Goal: Task Accomplishment & Management: Use online tool/utility

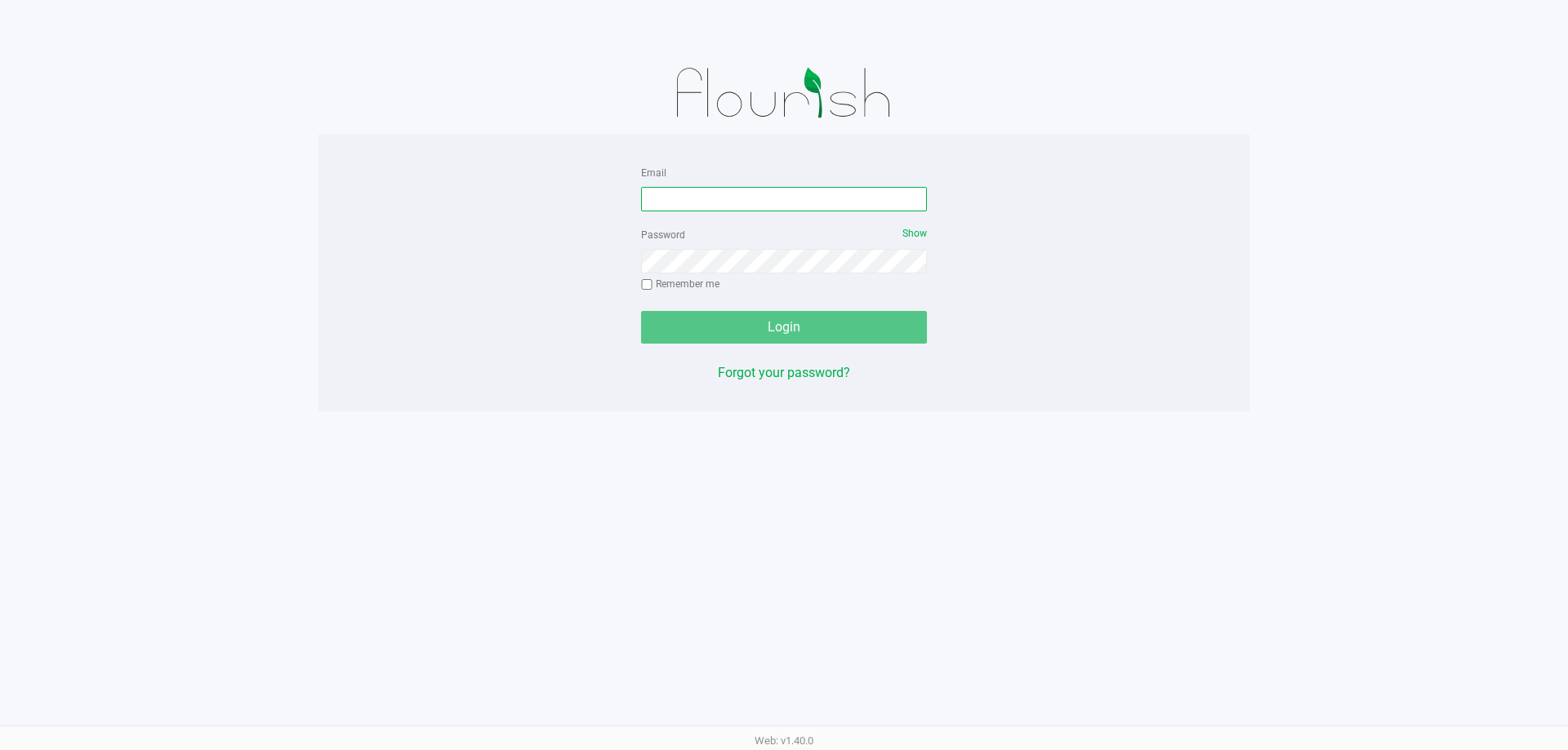
click at [707, 196] on input "Email" at bounding box center [784, 199] width 286 height 24
click at [827, 201] on input "hpetersen@liveparallel" at bounding box center [784, 199] width 286 height 24
type input "[EMAIL_ADDRESS][DOMAIN_NAME]"
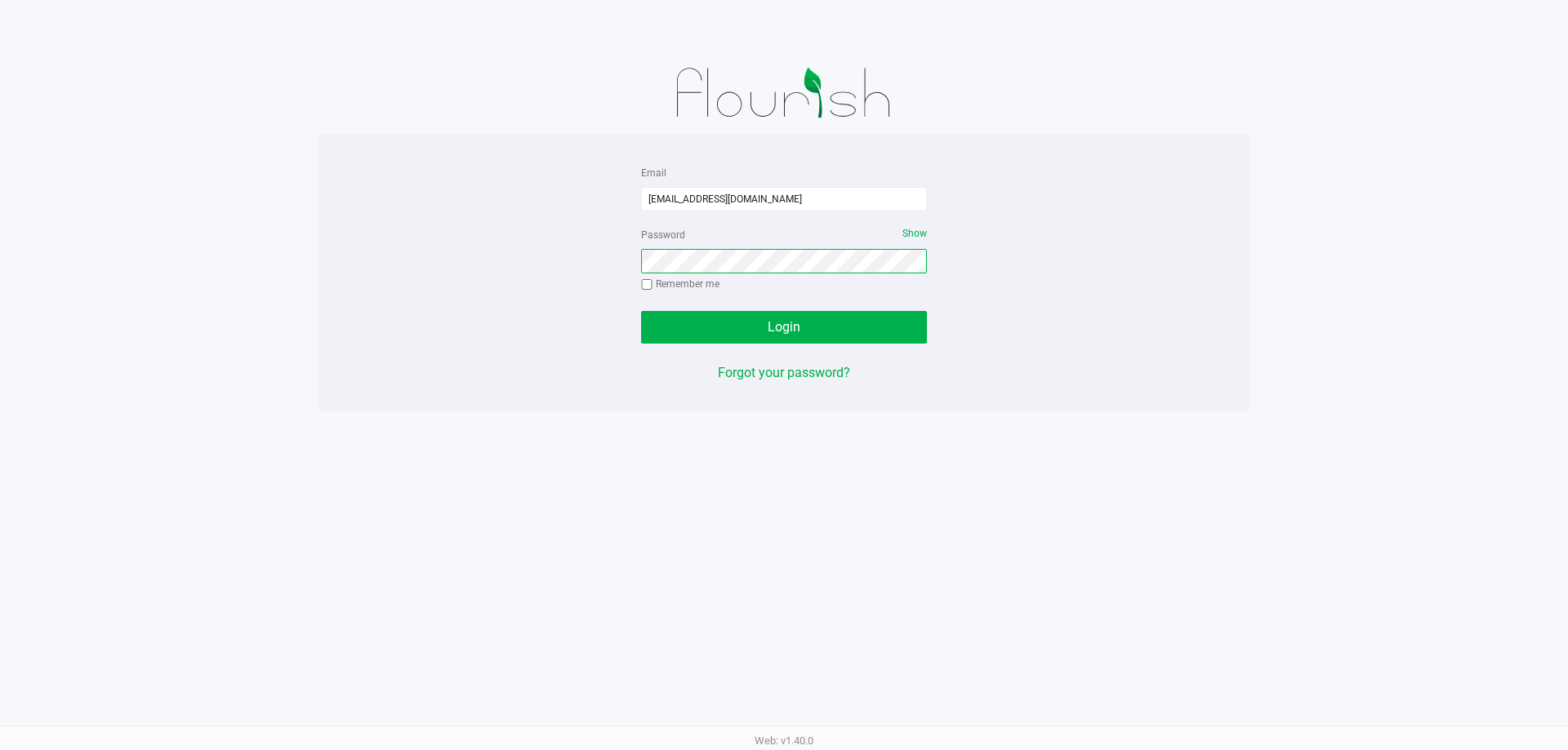
click at [641, 311] on button "Login" at bounding box center [784, 327] width 286 height 33
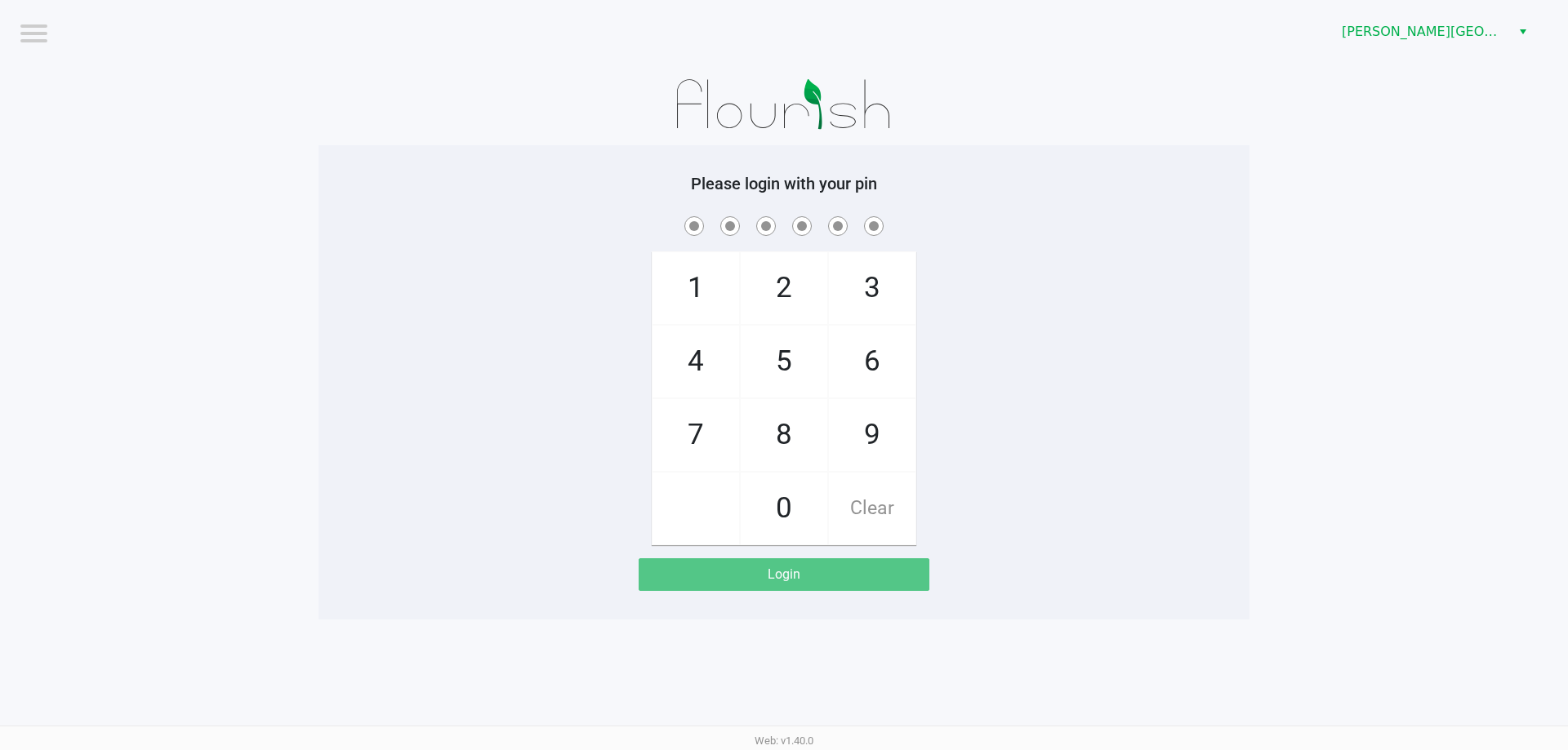
click at [782, 363] on span "5" at bounding box center [784, 362] width 86 height 72
checkbox input "true"
click at [778, 282] on span "2" at bounding box center [784, 288] width 86 height 72
checkbox input "true"
click at [706, 421] on span "7" at bounding box center [695, 435] width 86 height 72
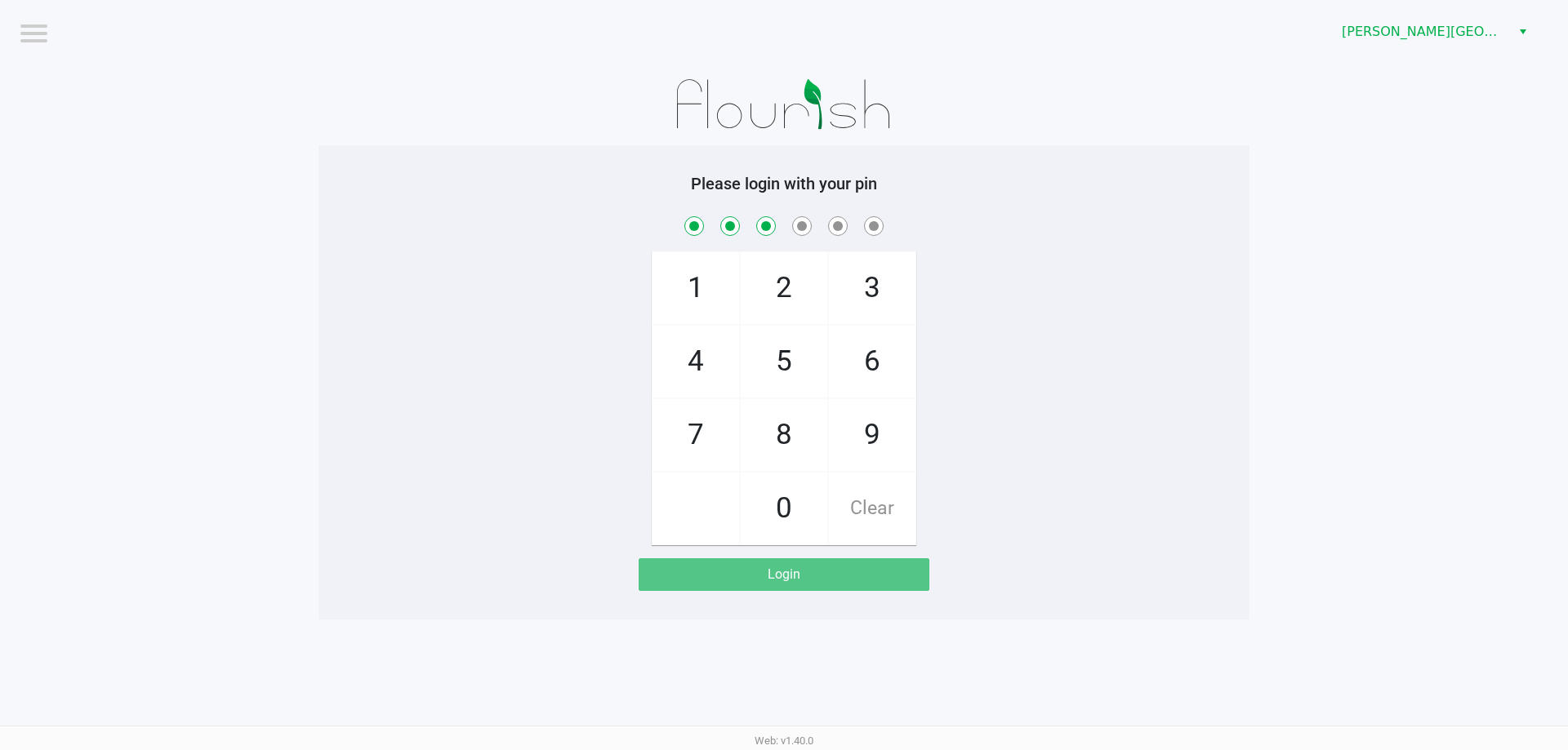
checkbox input "true"
drag, startPoint x: 872, startPoint y: 432, endPoint x: 869, endPoint y: 390, distance: 42.1
click at [871, 432] on span "9" at bounding box center [871, 435] width 86 height 72
checkbox input "true"
click at [869, 370] on span "6" at bounding box center [871, 362] width 86 height 72
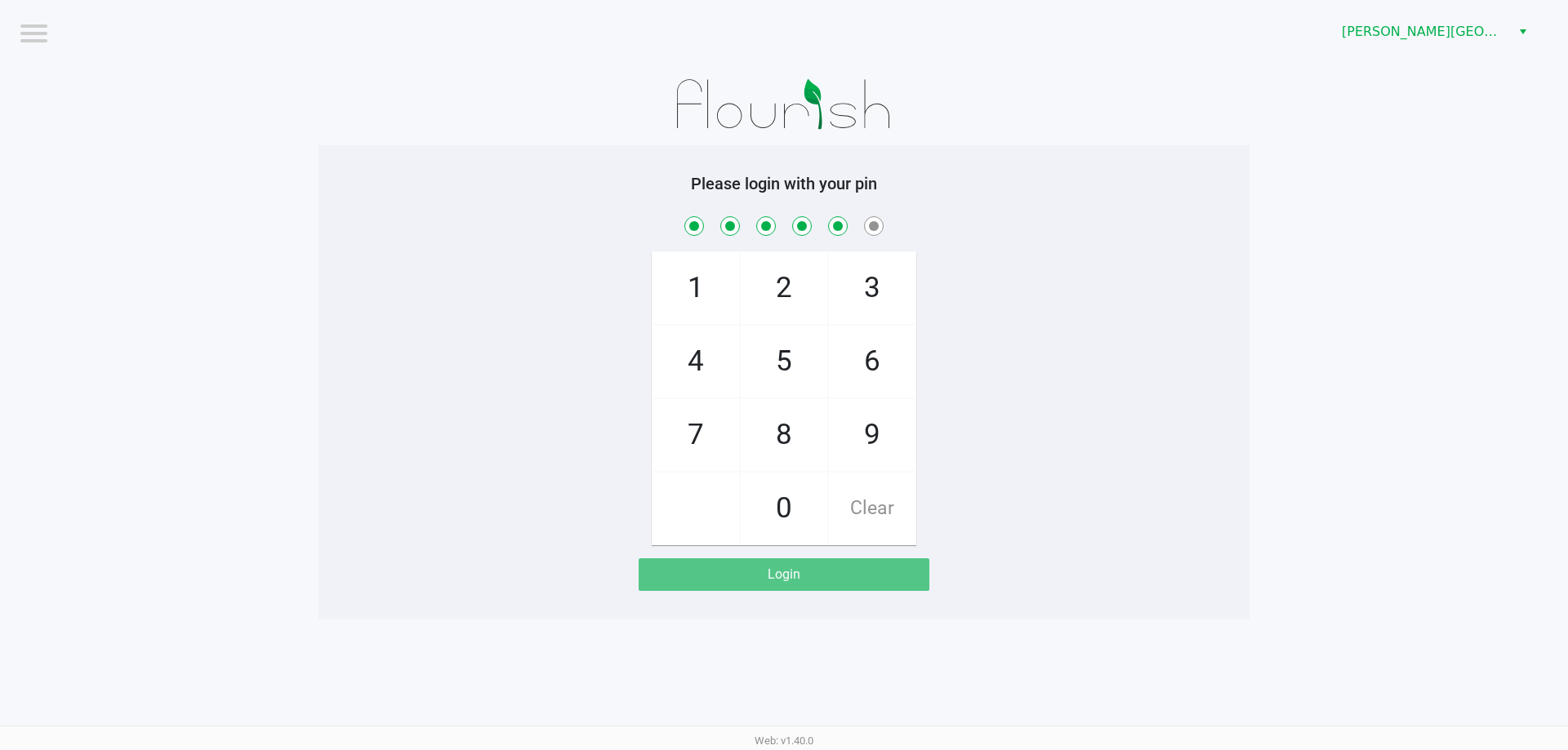
checkbox input "true"
click at [781, 298] on span "2" at bounding box center [784, 288] width 86 height 72
checkbox input "true"
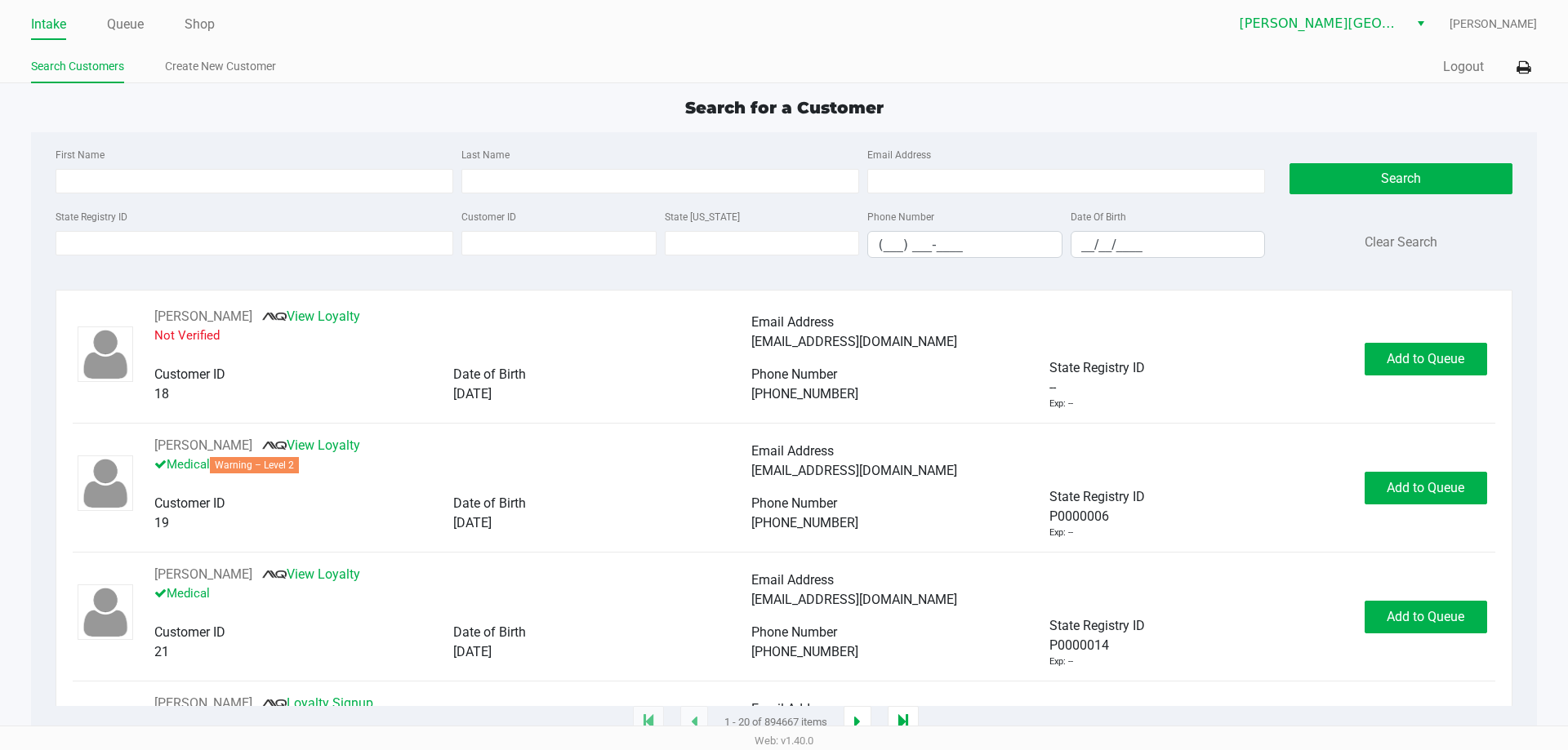
click at [583, 64] on ul "Search Customers Create New Customer" at bounding box center [407, 68] width 753 height 28
click at [1456, 69] on button "Logout" at bounding box center [1463, 66] width 41 height 19
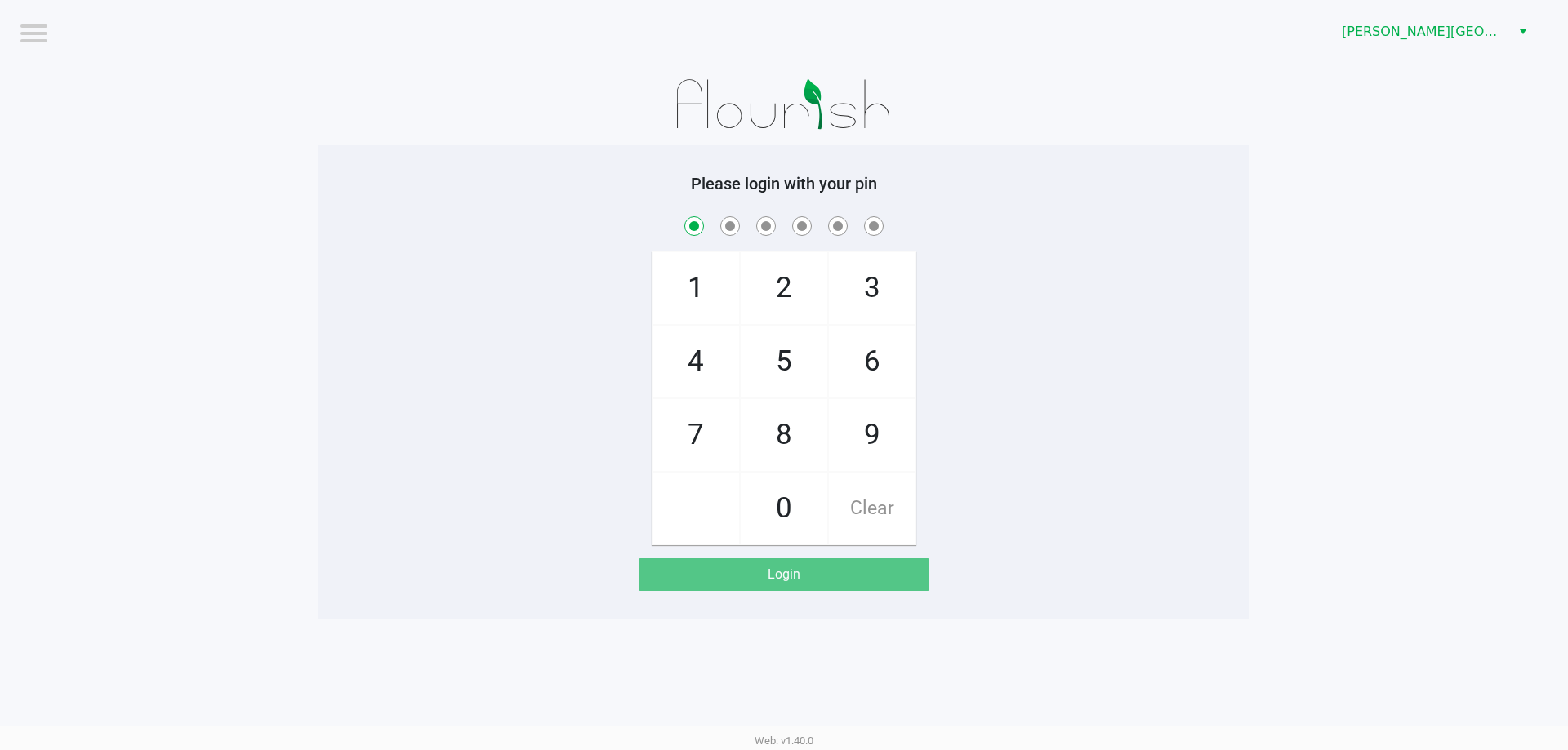
checkbox input "true"
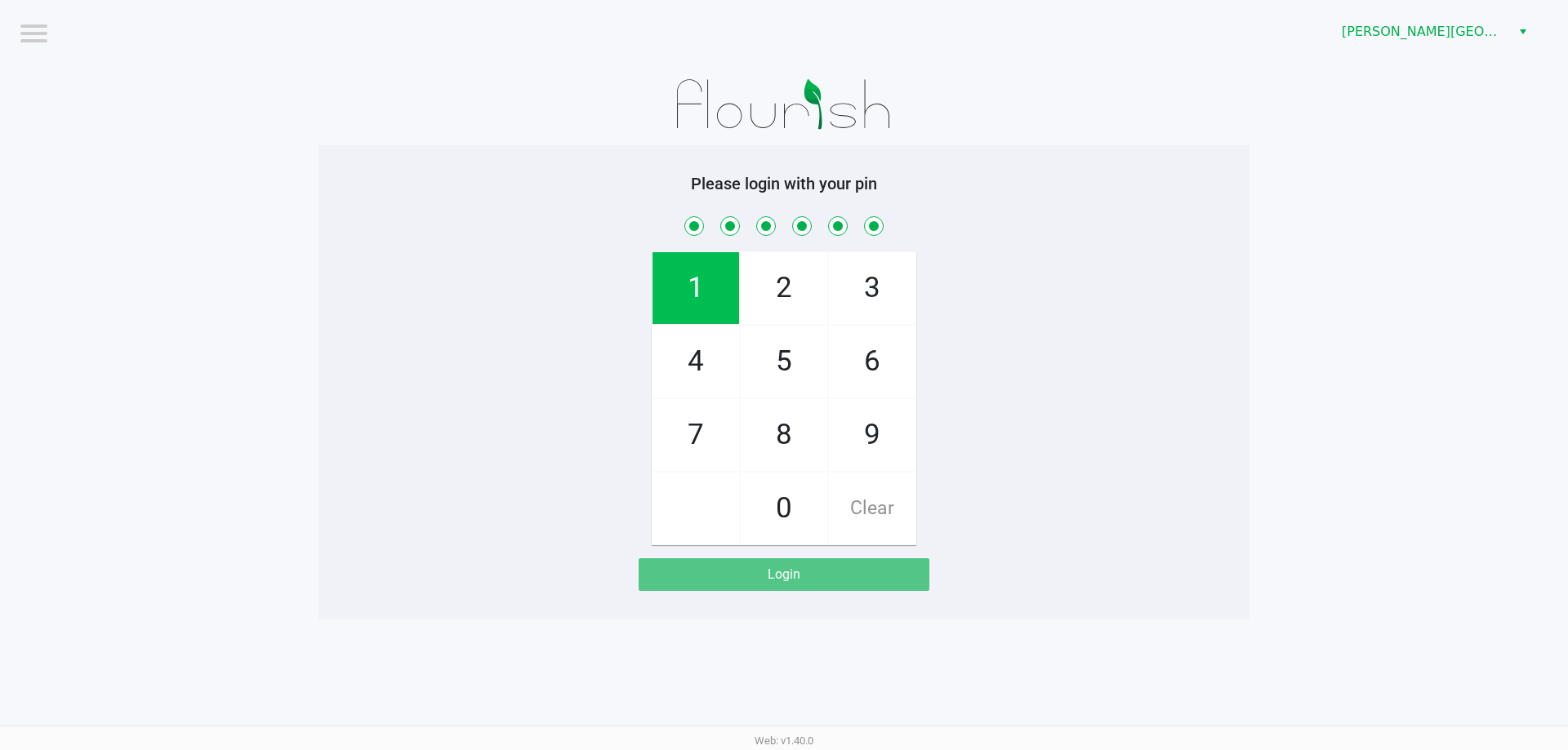
checkbox input "true"
checkbox input "false"
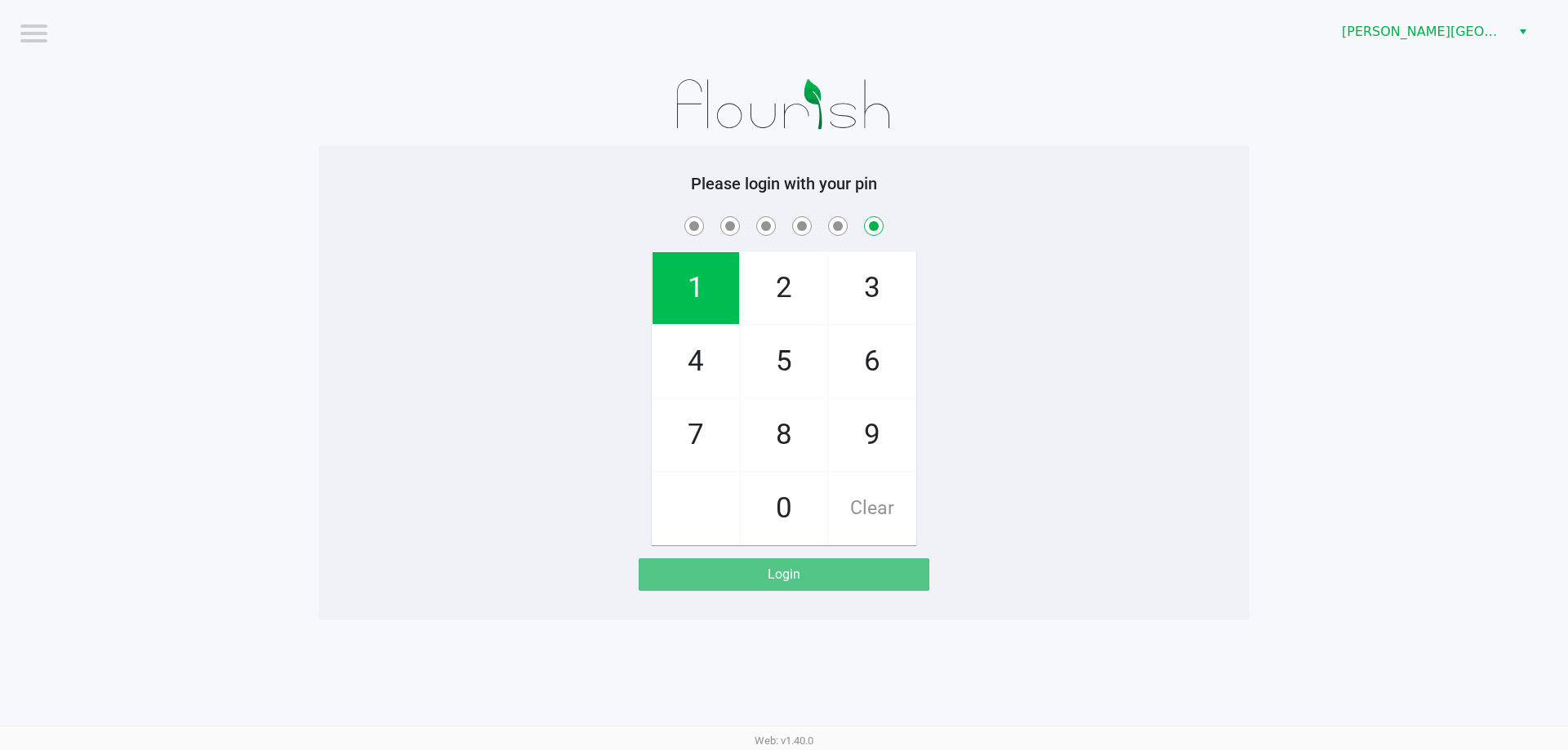
checkbox input "false"
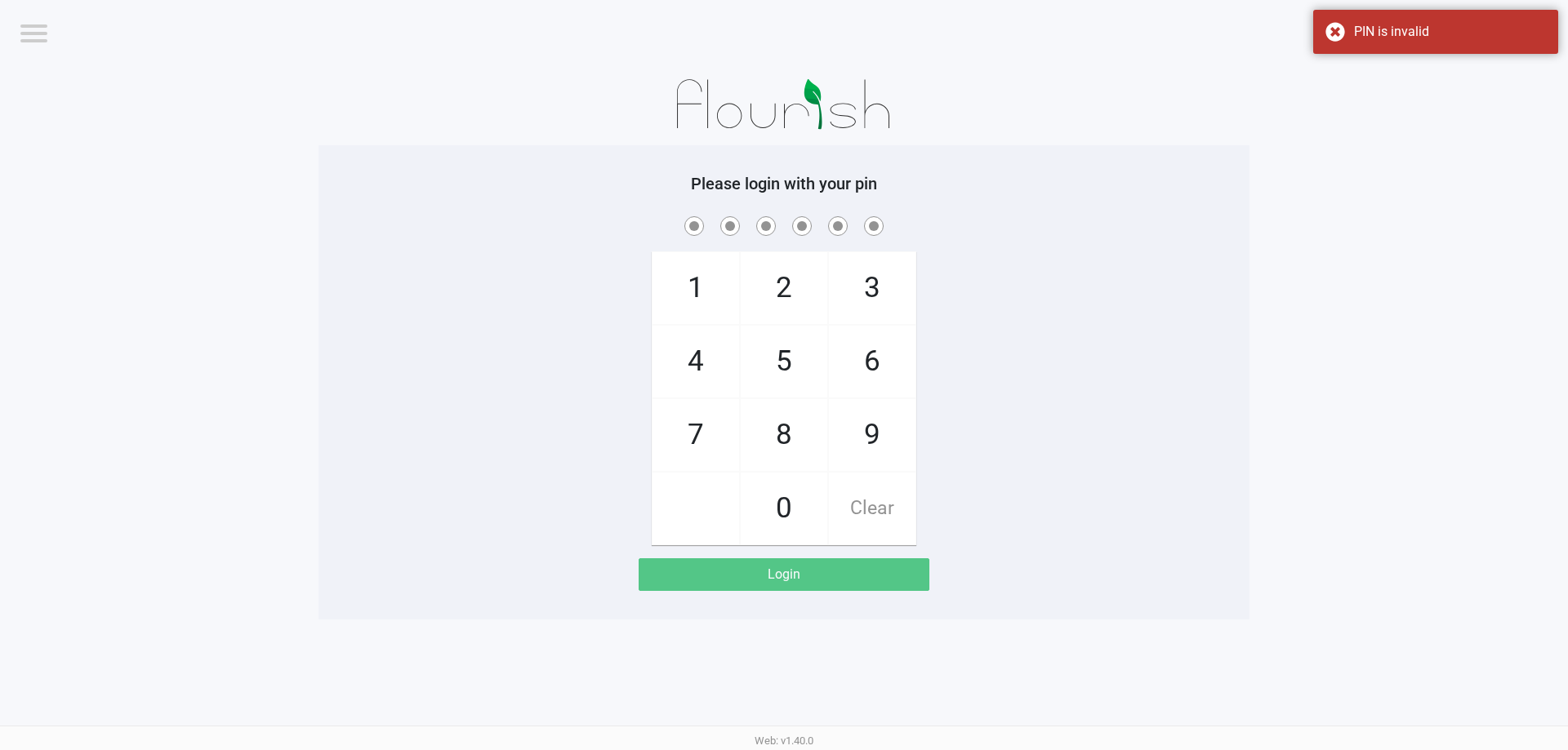
click at [361, 202] on div "Please login with your pin 1 4 7 2 5 8 0 3 6 9 Clear Login" at bounding box center [784, 382] width 931 height 417
click at [1342, 36] on div "PIN is invalid" at bounding box center [1435, 32] width 245 height 44
click at [1435, 36] on span "[PERSON_NAME][GEOGRAPHIC_DATA]" at bounding box center [1421, 31] width 159 height 19
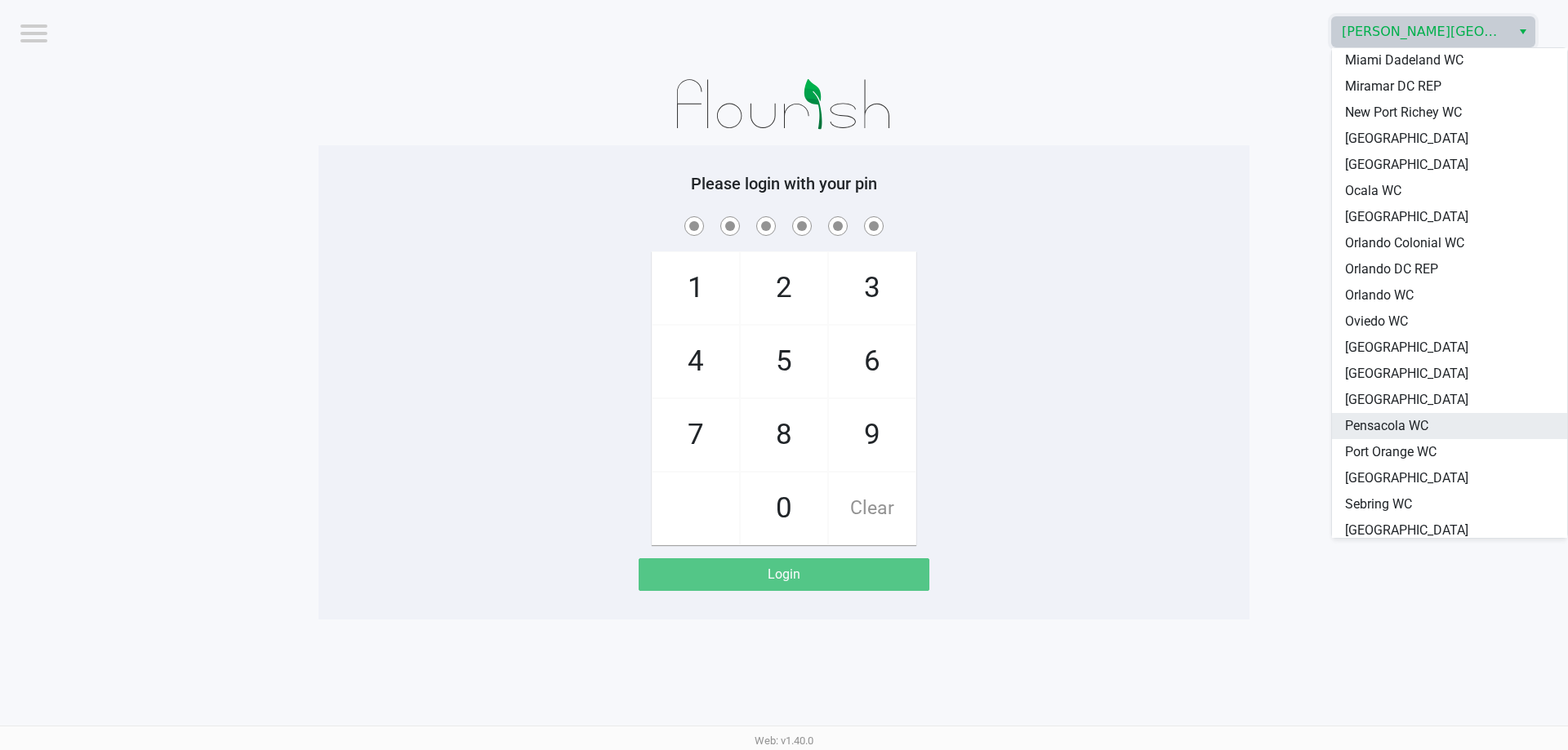
scroll to position [735, 0]
click at [1409, 362] on span "[GEOGRAPHIC_DATA]" at bounding box center [1406, 371] width 123 height 19
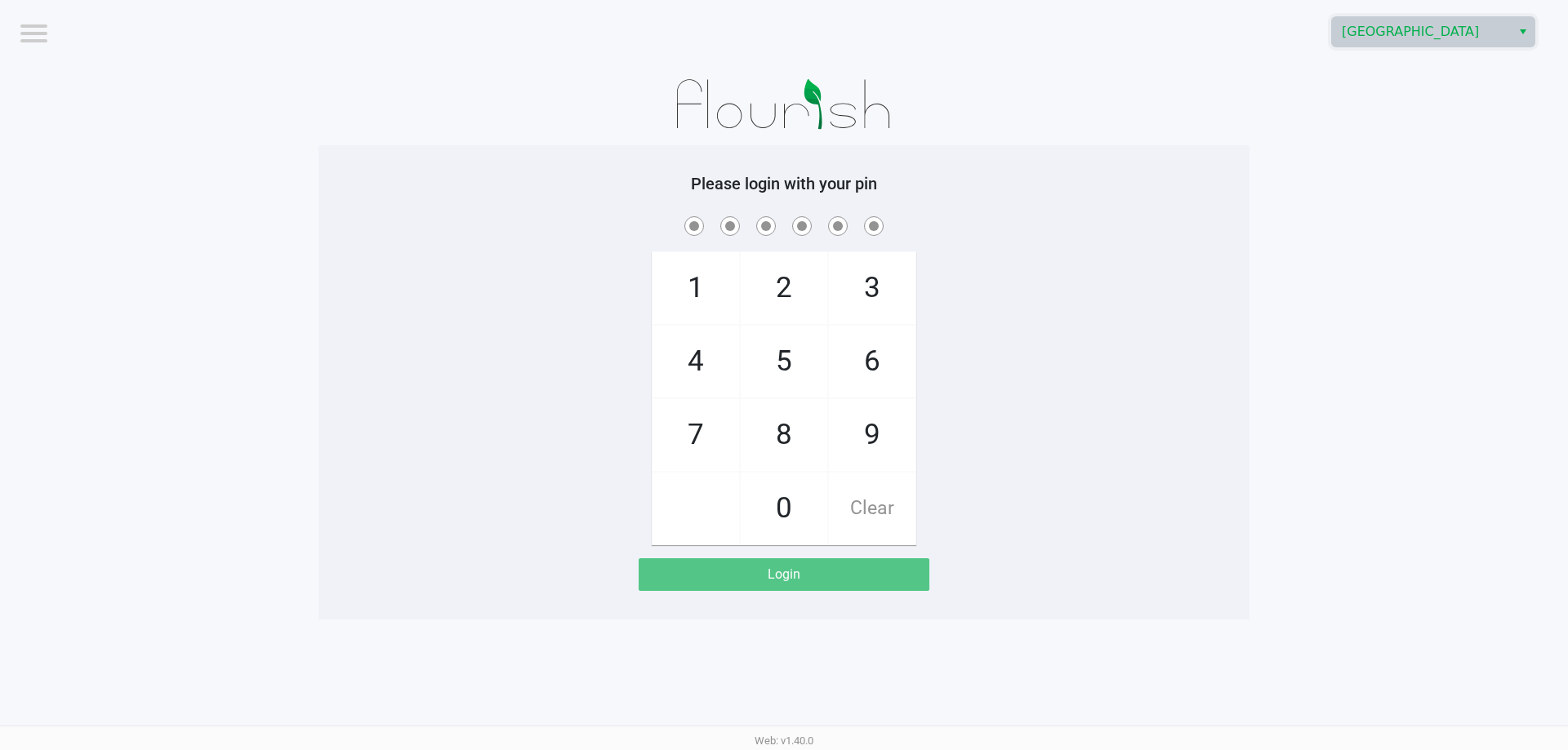
click at [1178, 342] on div "1 4 7 2 5 8 0 3 6 9 Clear" at bounding box center [784, 379] width 931 height 332
checkbox input "true"
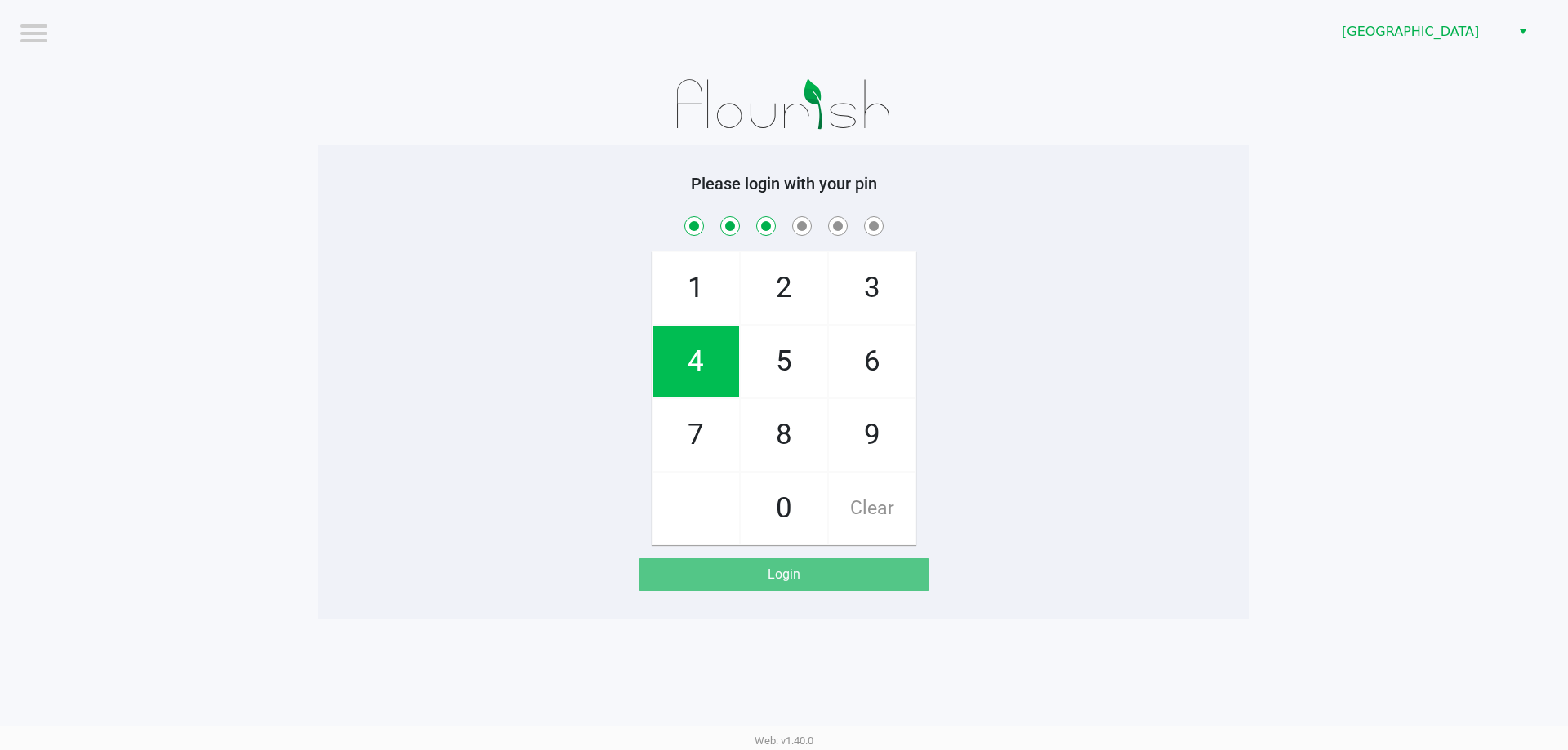
checkbox input "true"
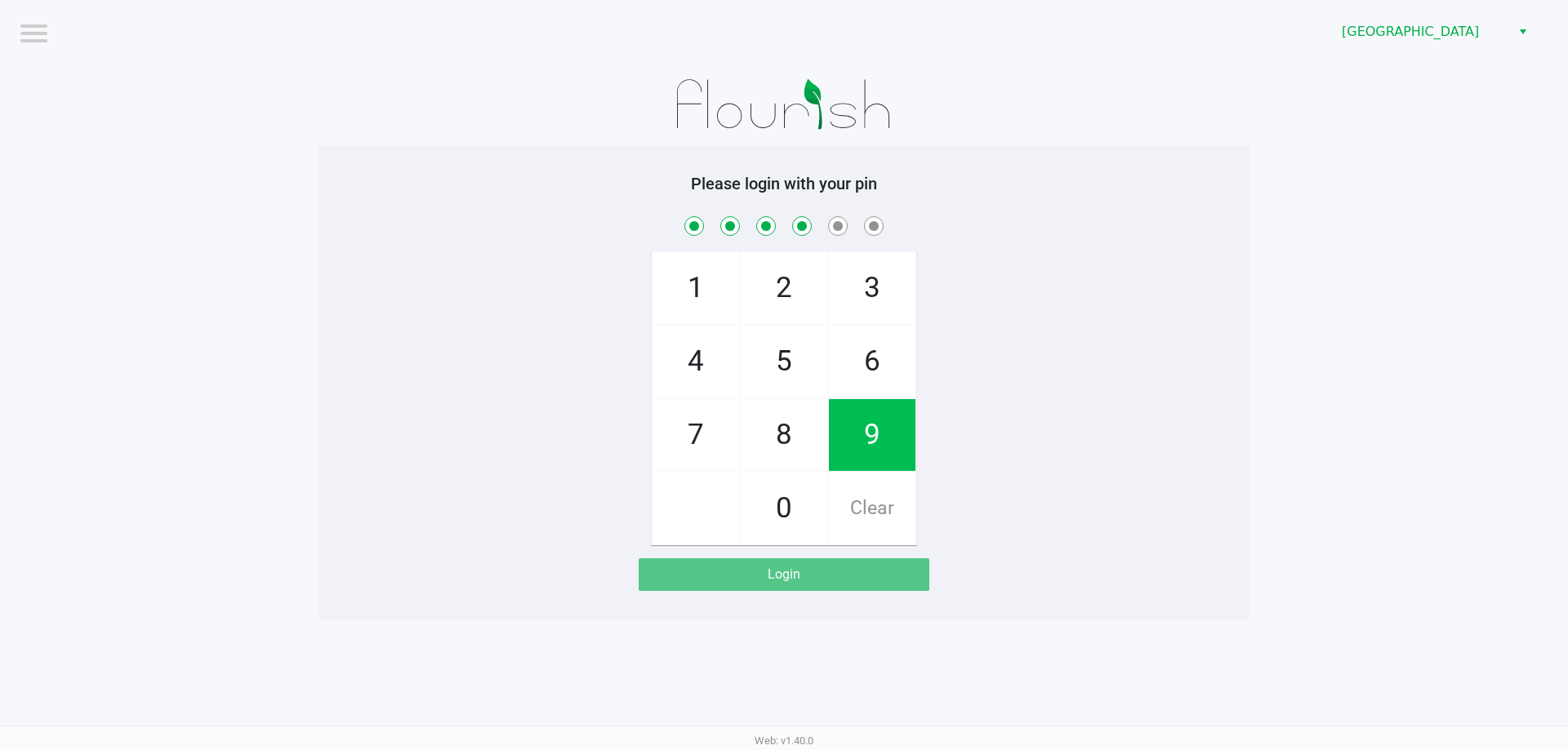
checkbox input "true"
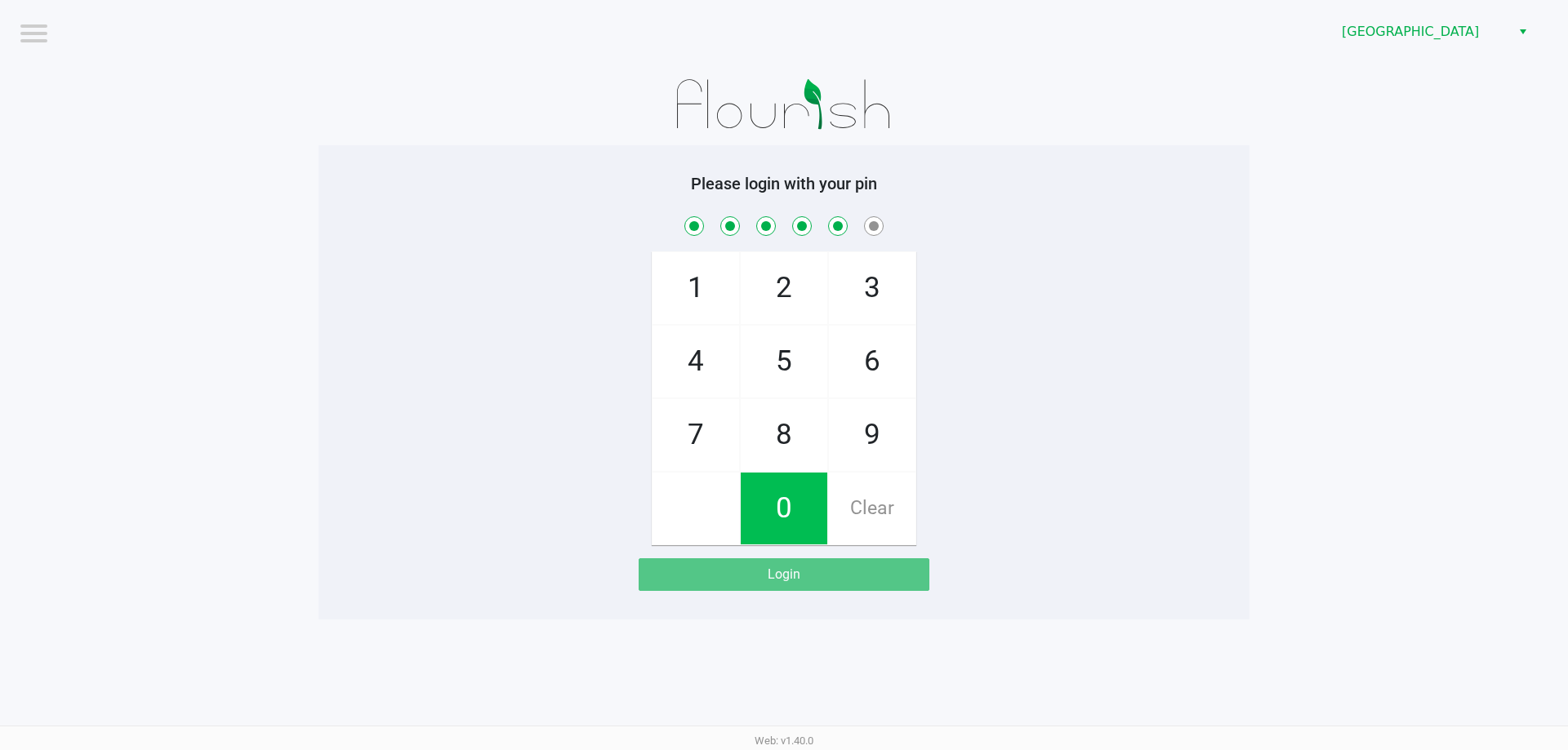
checkbox input "true"
